Goal: Information Seeking & Learning: Learn about a topic

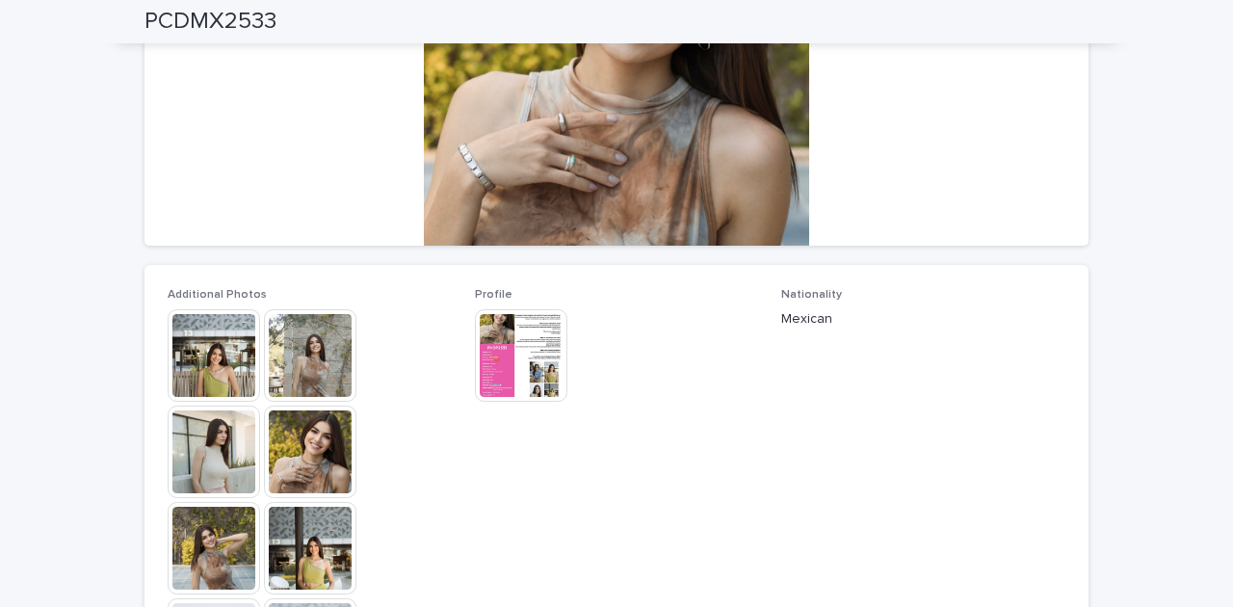
scroll to position [449, 0]
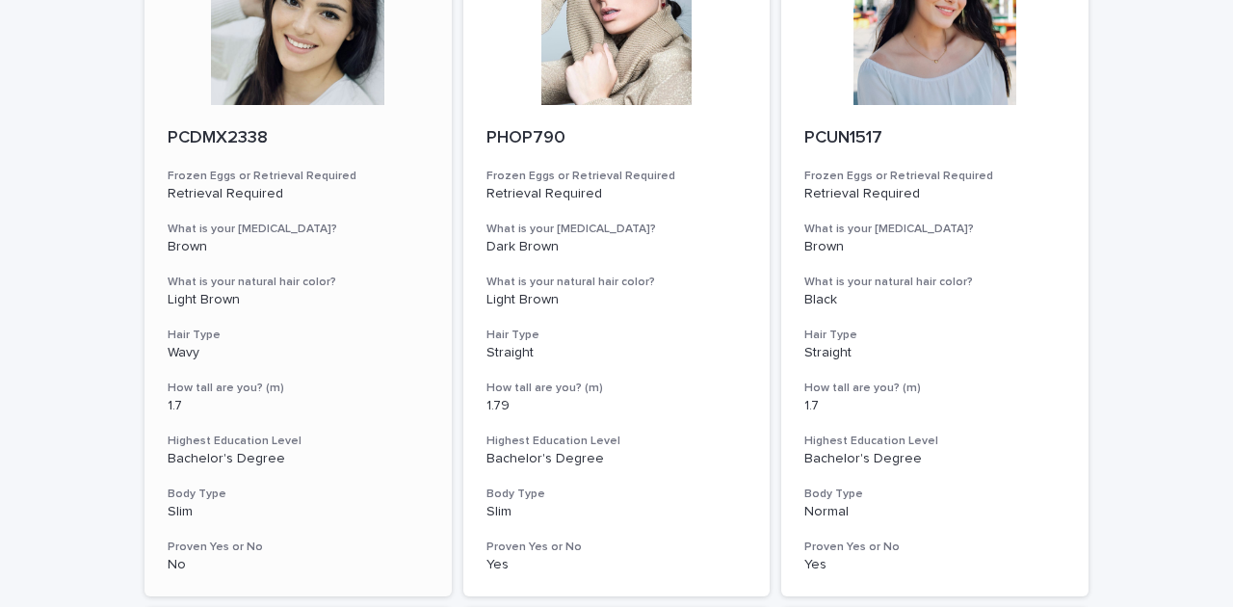
scroll to position [64, 0]
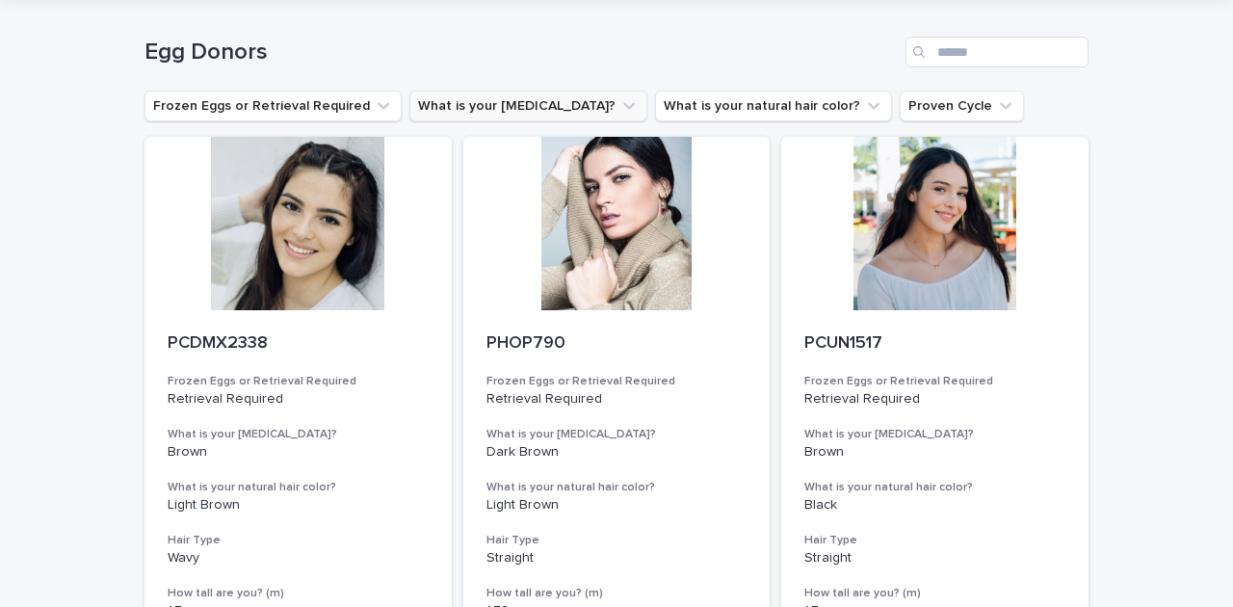
click at [619, 104] on icon "What is your eye color?" at bounding box center [628, 105] width 19 height 19
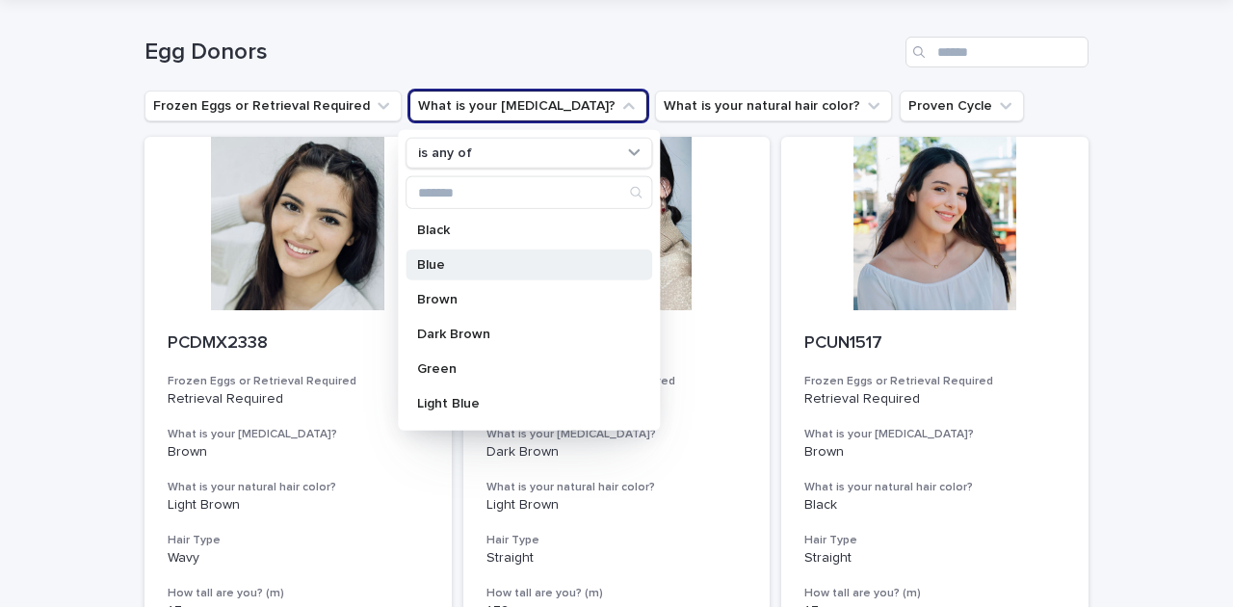
click at [449, 262] on p "Blue" at bounding box center [519, 264] width 204 height 13
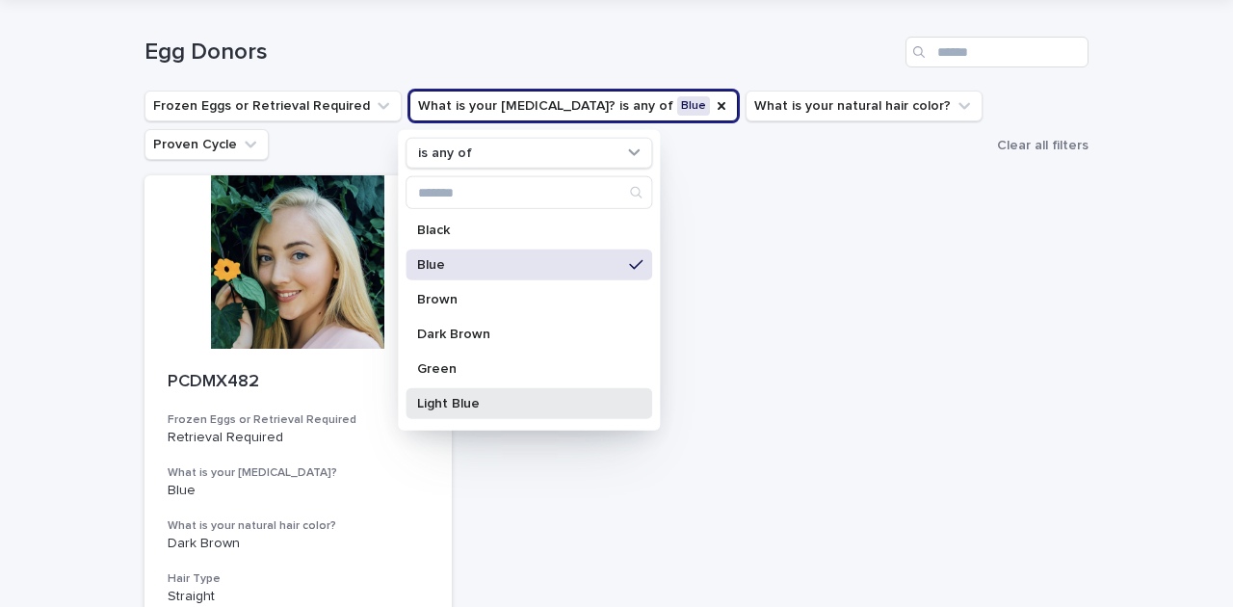
click at [449, 400] on p "Light Blue" at bounding box center [519, 403] width 204 height 13
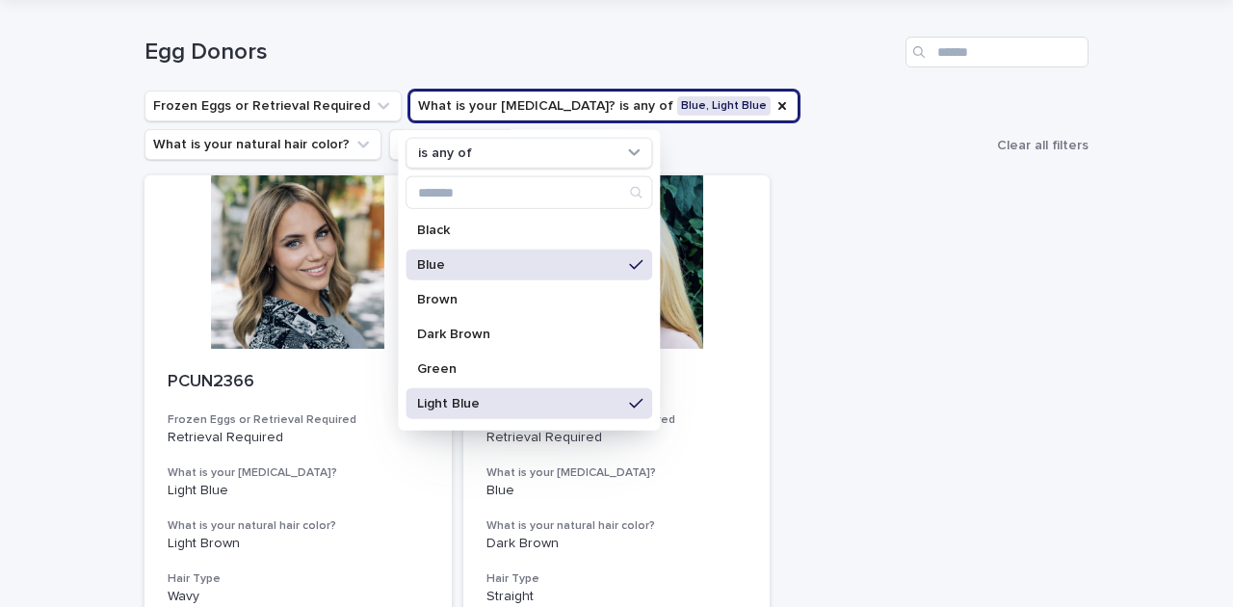
click at [572, 264] on p "Blue" at bounding box center [519, 264] width 204 height 13
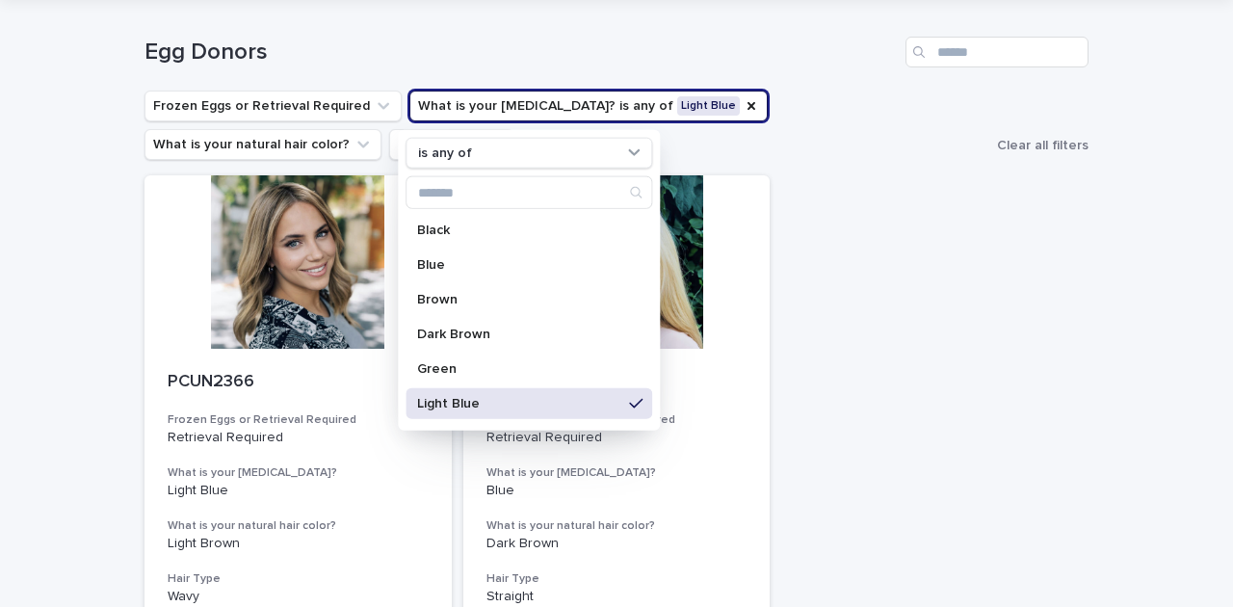
click at [534, 397] on p "Light Blue" at bounding box center [519, 403] width 204 height 13
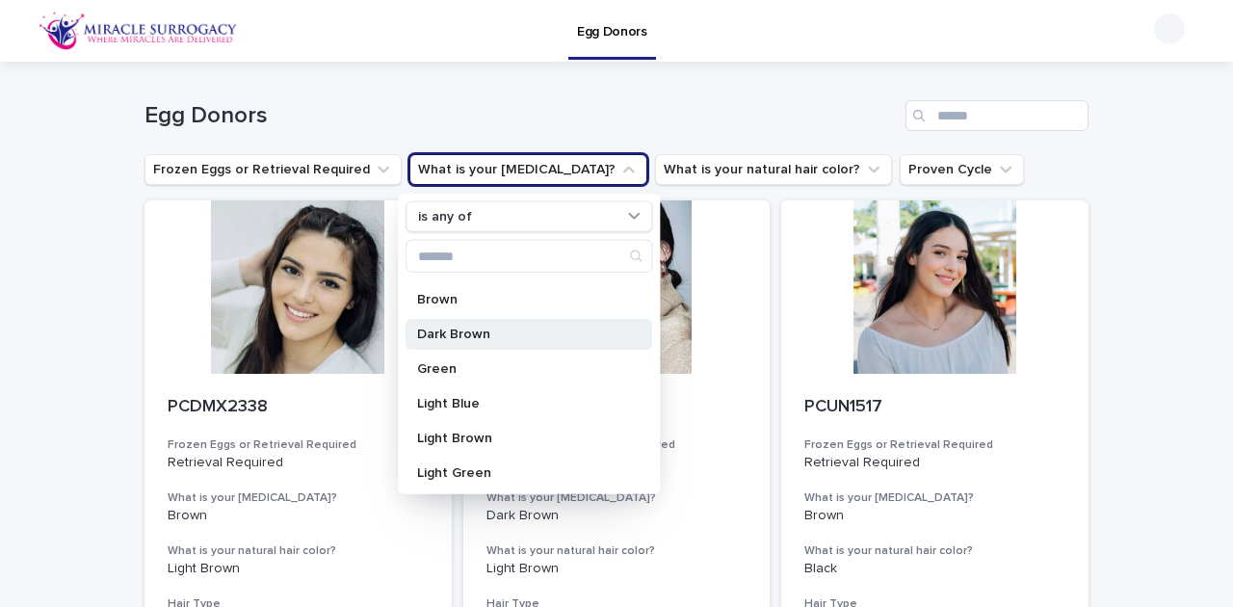
scroll to position [128, 0]
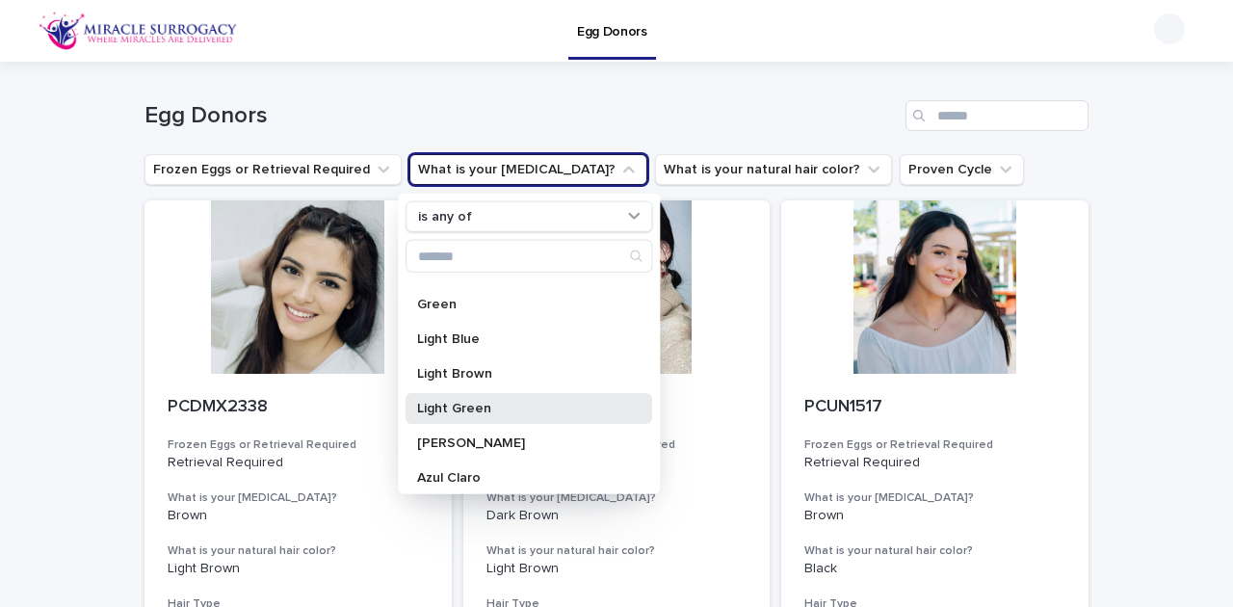
click at [472, 402] on p "Light Green" at bounding box center [519, 408] width 204 height 13
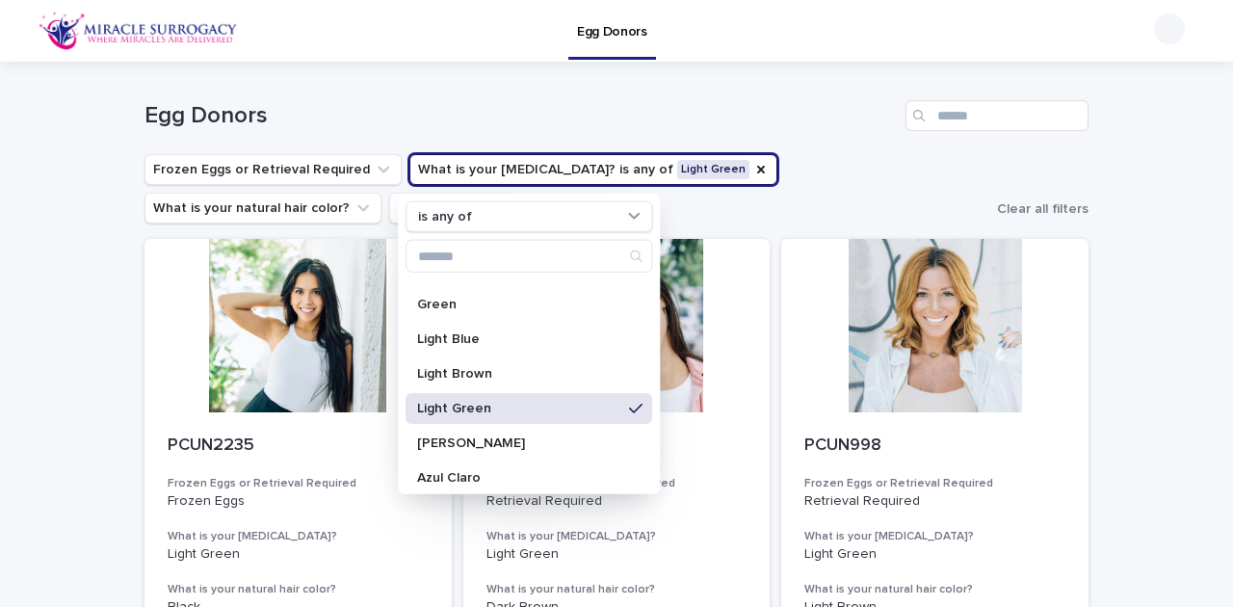
click at [1172, 289] on div "Loading... Saving… Loading... Saving… Egg Donors Frozen Eggs or Retrieval Requi…" at bounding box center [616, 555] width 1233 height 986
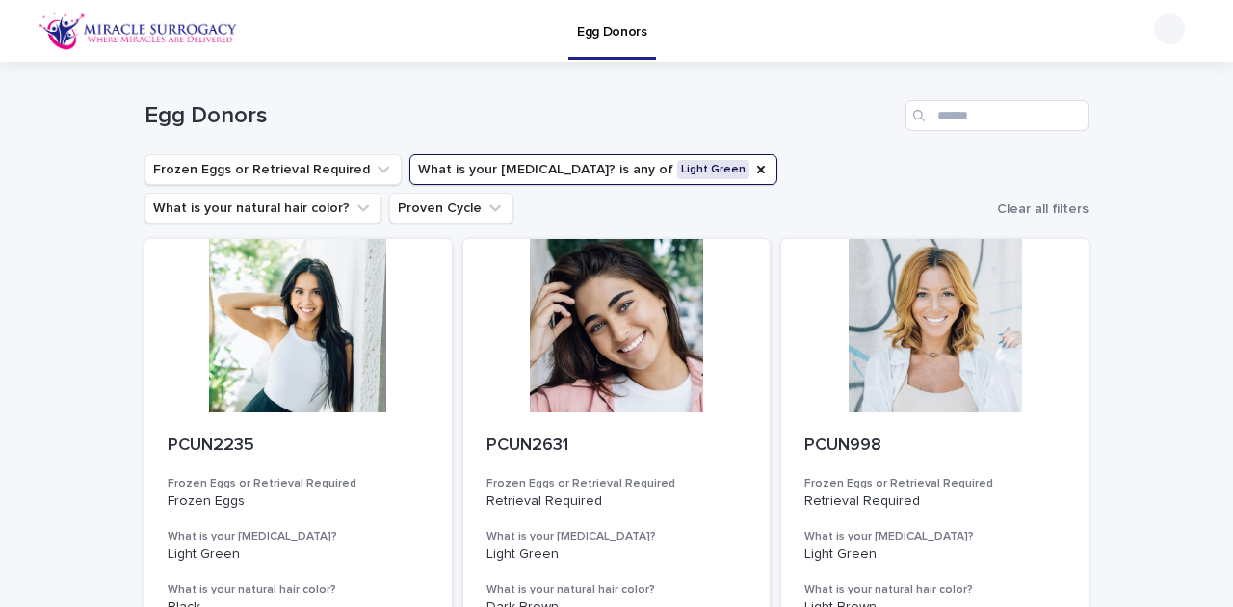
click at [549, 168] on button "What is your eye color? is any of Light Green" at bounding box center [593, 169] width 368 height 31
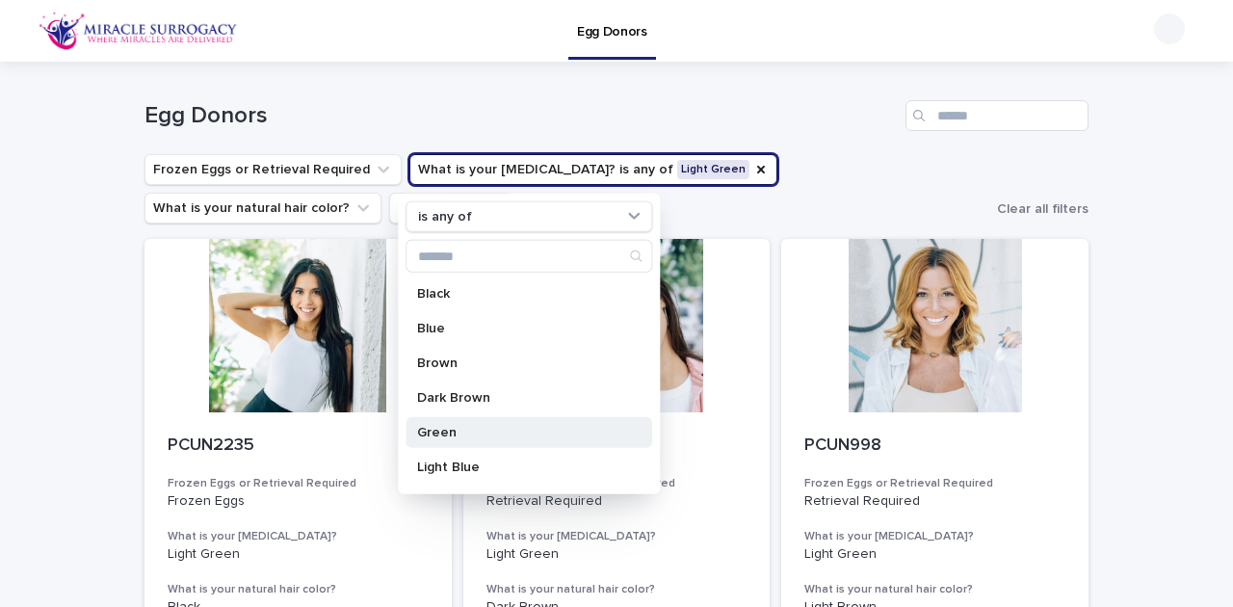
click at [477, 435] on p "Green" at bounding box center [519, 432] width 204 height 13
click at [1125, 318] on div "Loading... Saving… Loading... Saving… Egg Donors Frozen Eggs or Retrieval Requi…" at bounding box center [616, 555] width 1233 height 986
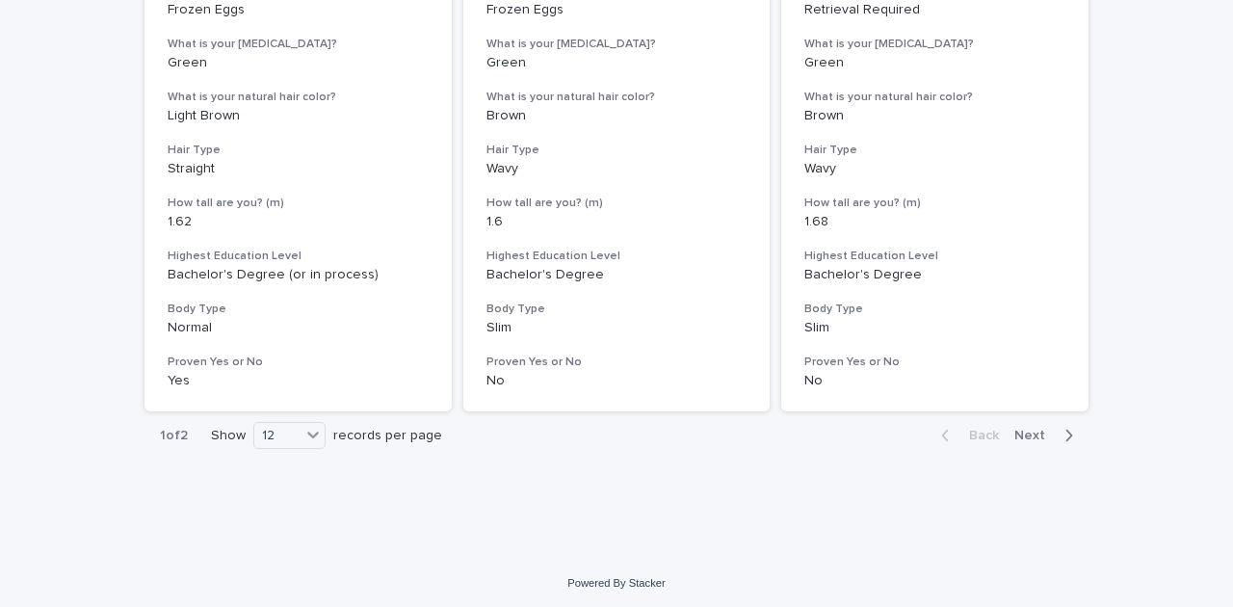
scroll to position [2523, 0]
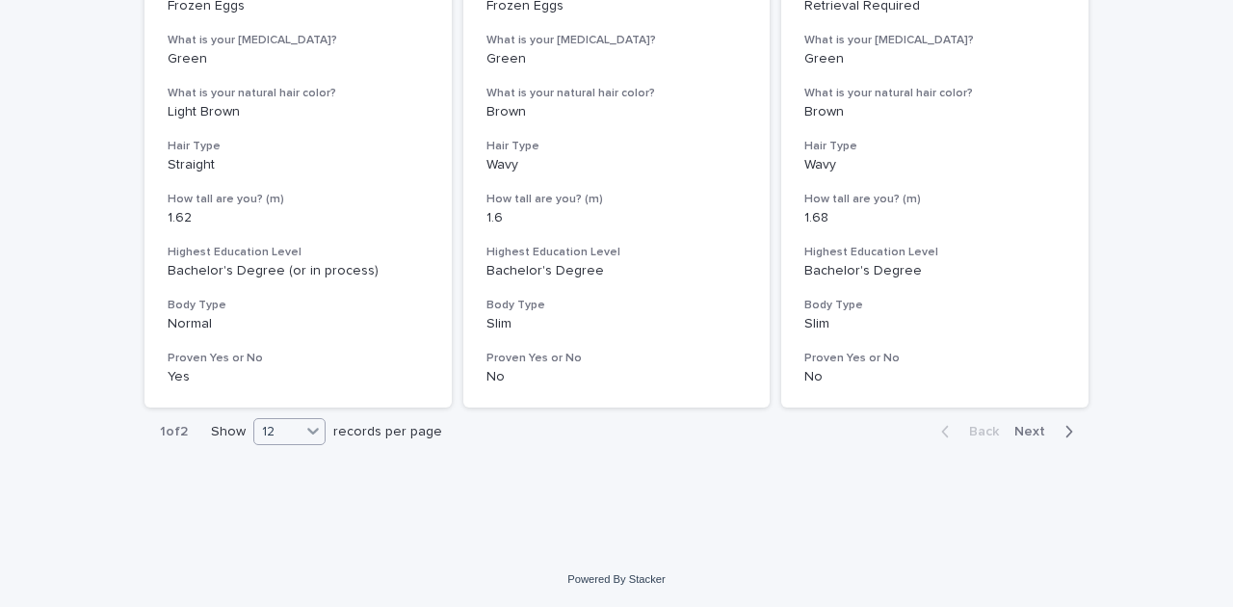
click at [306, 436] on icon at bounding box center [312, 430] width 19 height 19
drag, startPoint x: 274, startPoint y: 511, endPoint x: 20, endPoint y: 422, distance: 269.6
click at [274, 511] on div "36" at bounding box center [286, 503] width 70 height 23
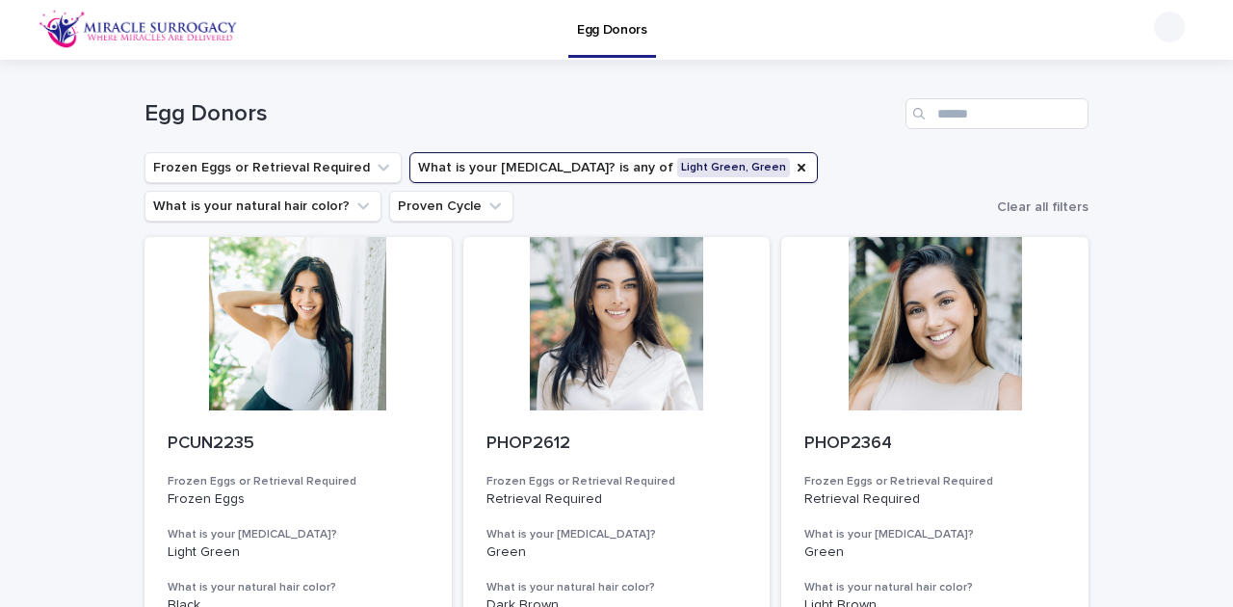
scroll to position [0, 0]
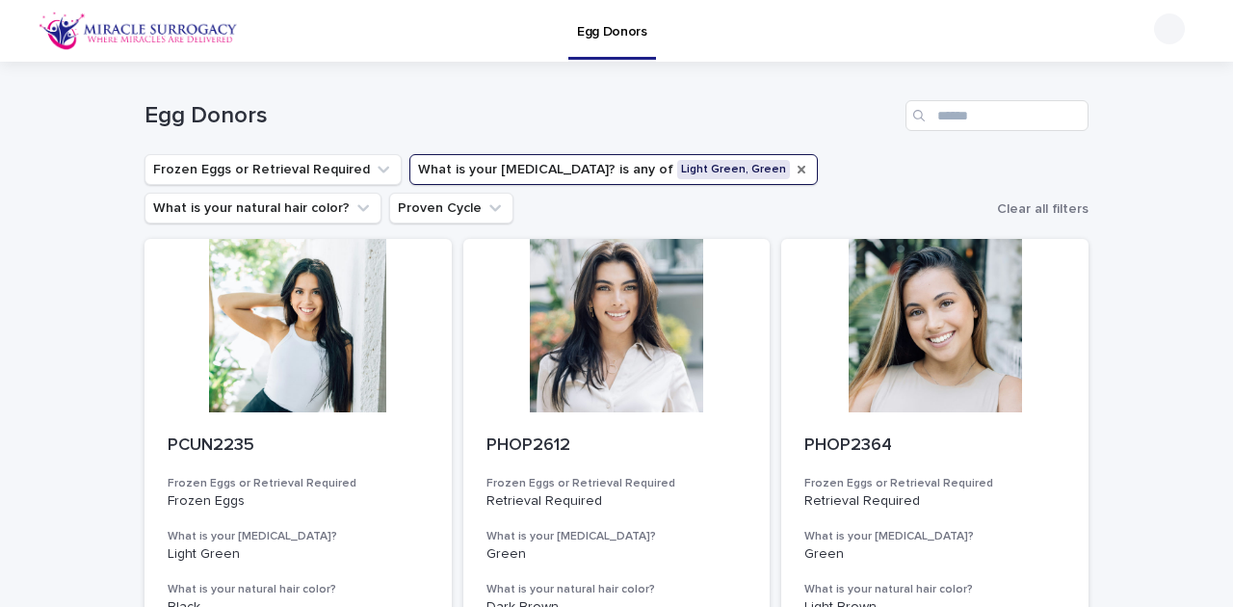
click at [794, 173] on icon "What is your eye color?" at bounding box center [801, 169] width 15 height 15
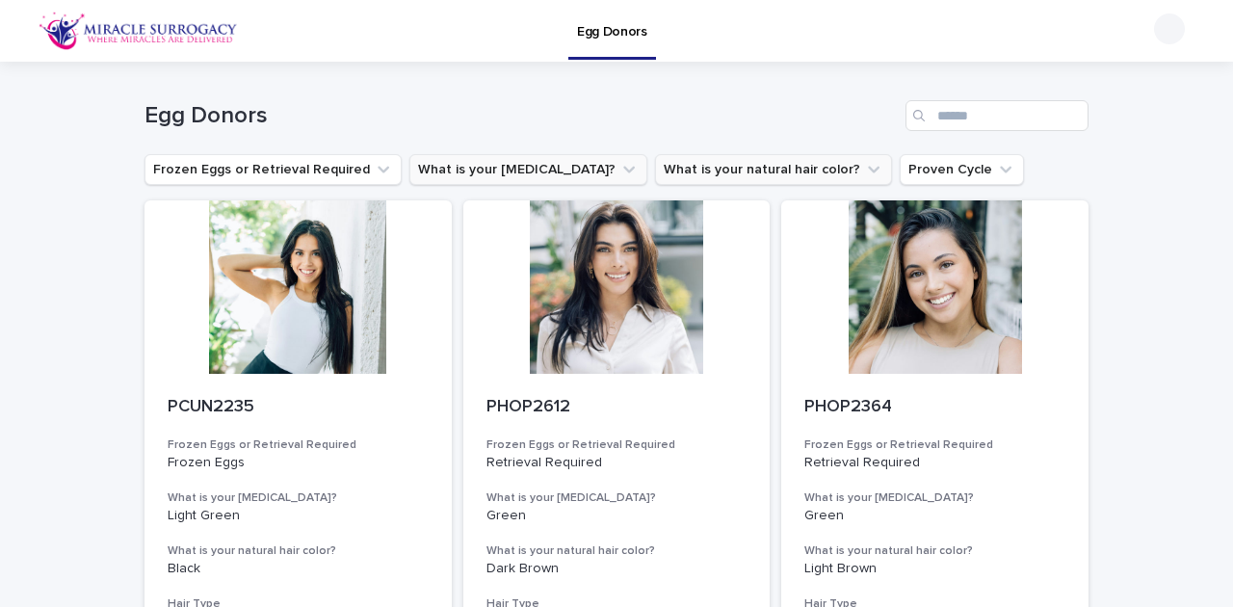
click at [864, 166] on icon "What is your natural hair color?" at bounding box center [873, 169] width 19 height 19
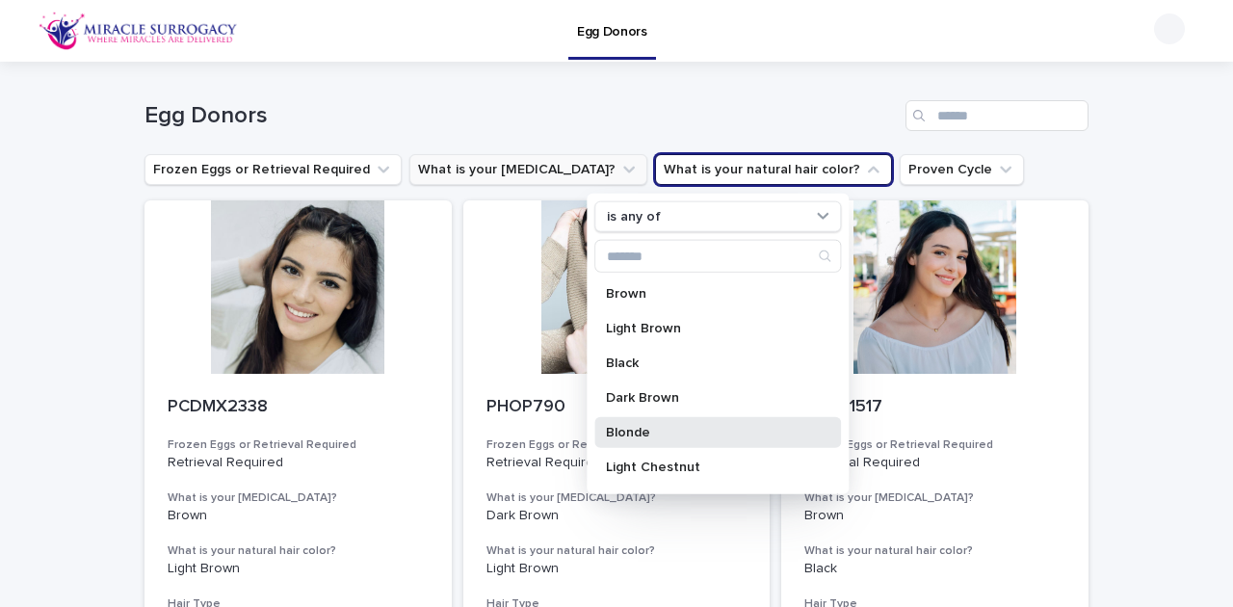
click at [651, 431] on p "Blonde" at bounding box center [708, 432] width 204 height 13
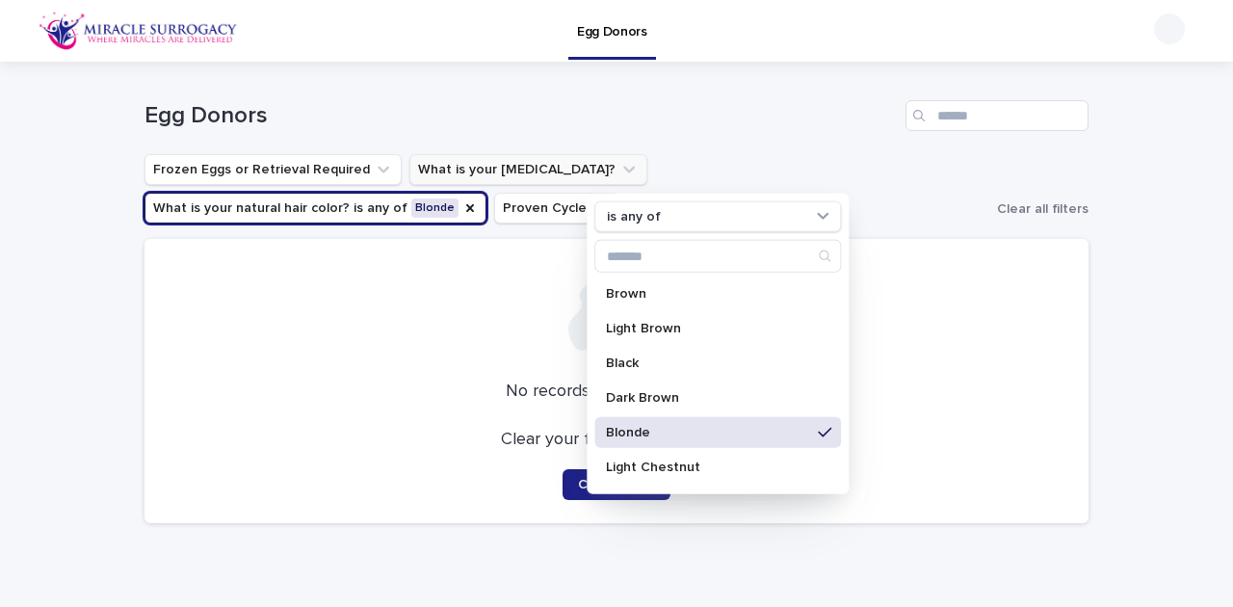
click at [763, 431] on p "Blonde" at bounding box center [708, 432] width 204 height 13
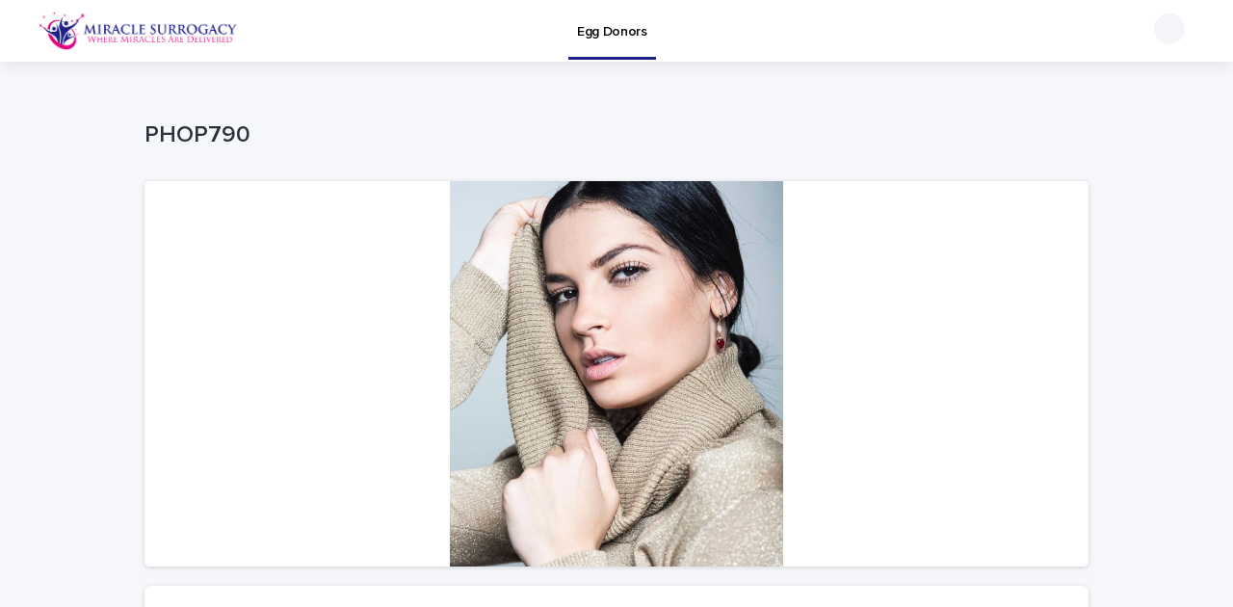
click at [152, 27] on img at bounding box center [138, 31] width 199 height 39
